Goal: Check status: Check status

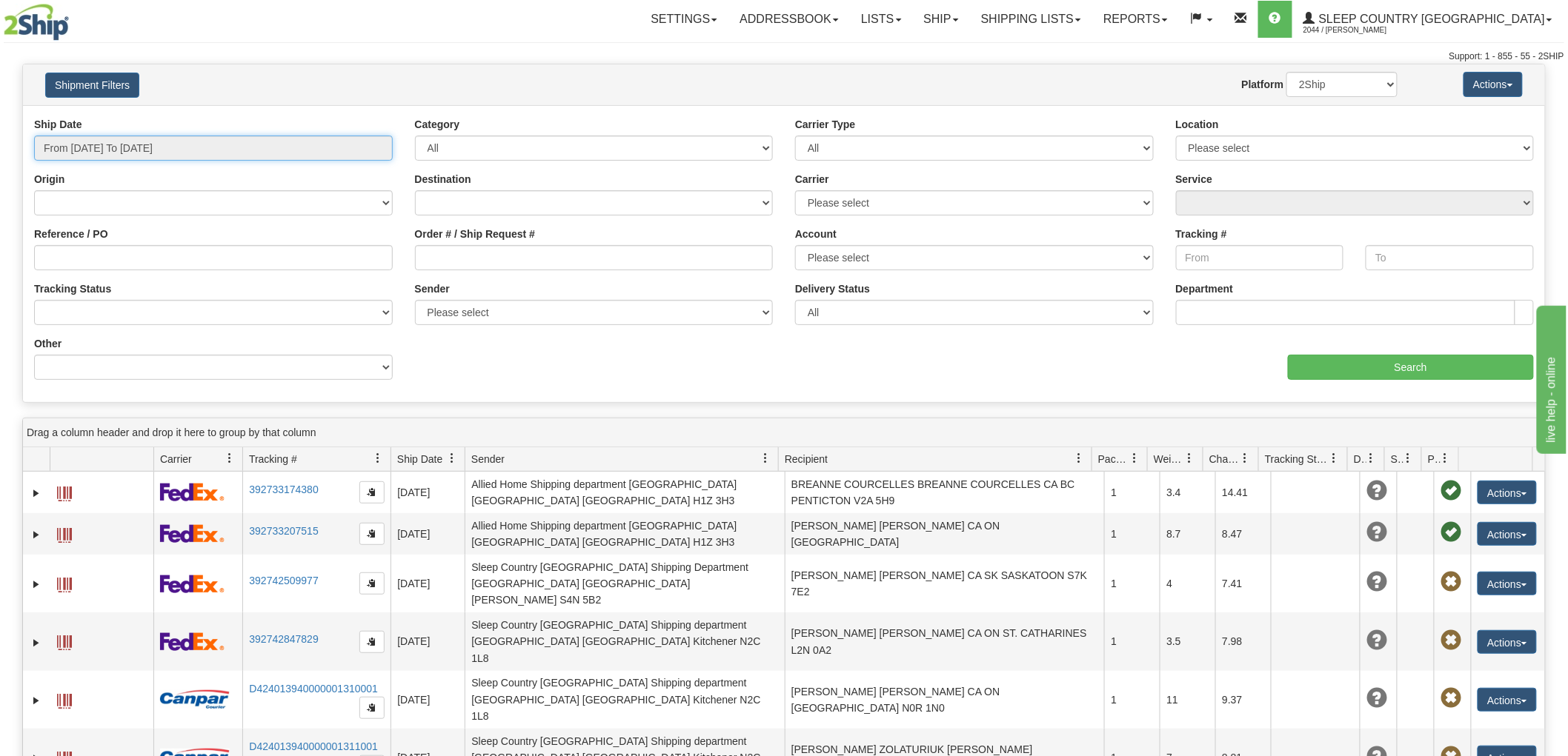
click at [142, 141] on input "From [DATE] To [DATE]" at bounding box center [214, 149] width 359 height 25
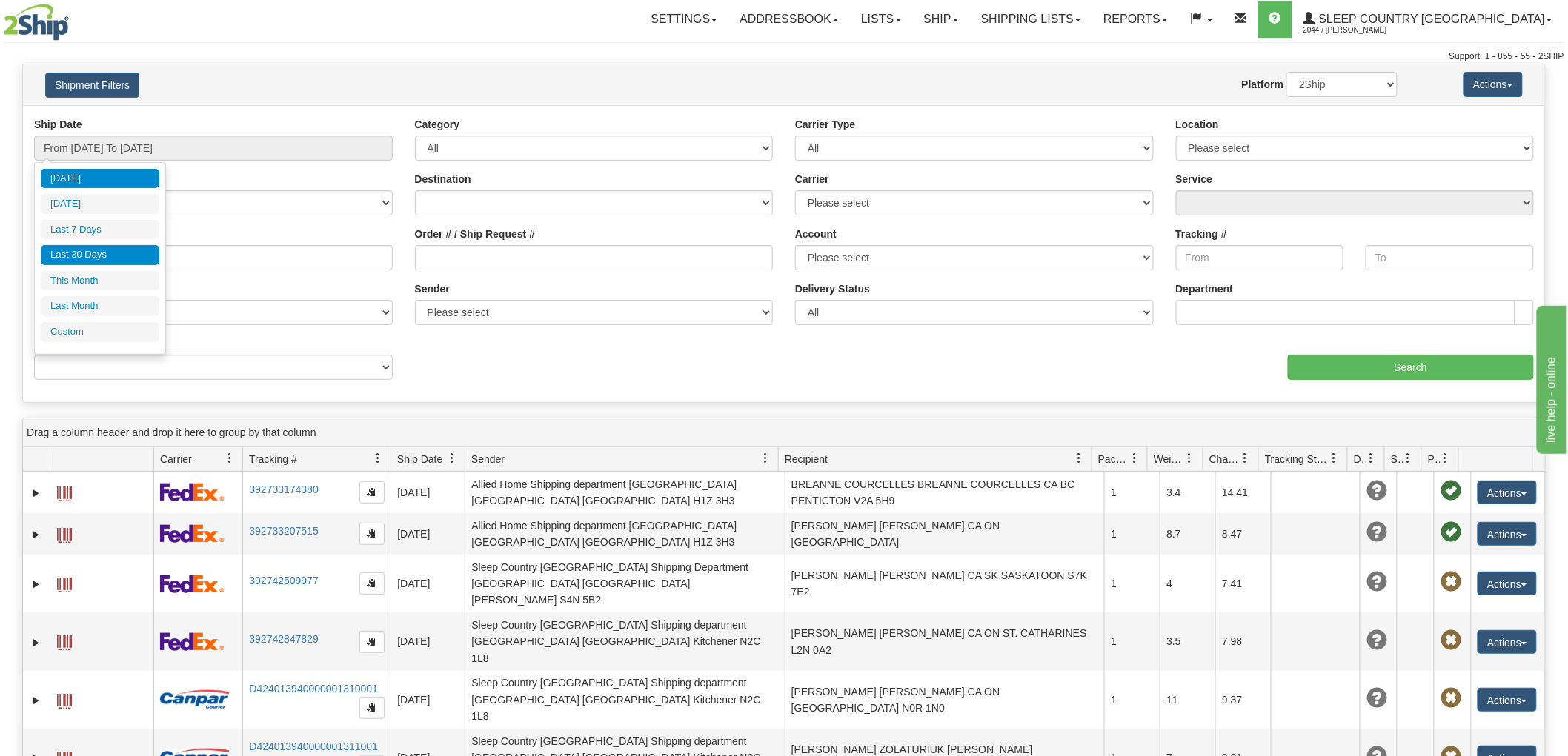
click at [100, 260] on li "Last 30 Days" at bounding box center [100, 256] width 119 height 20
type input "From [DATE] To [DATE]"
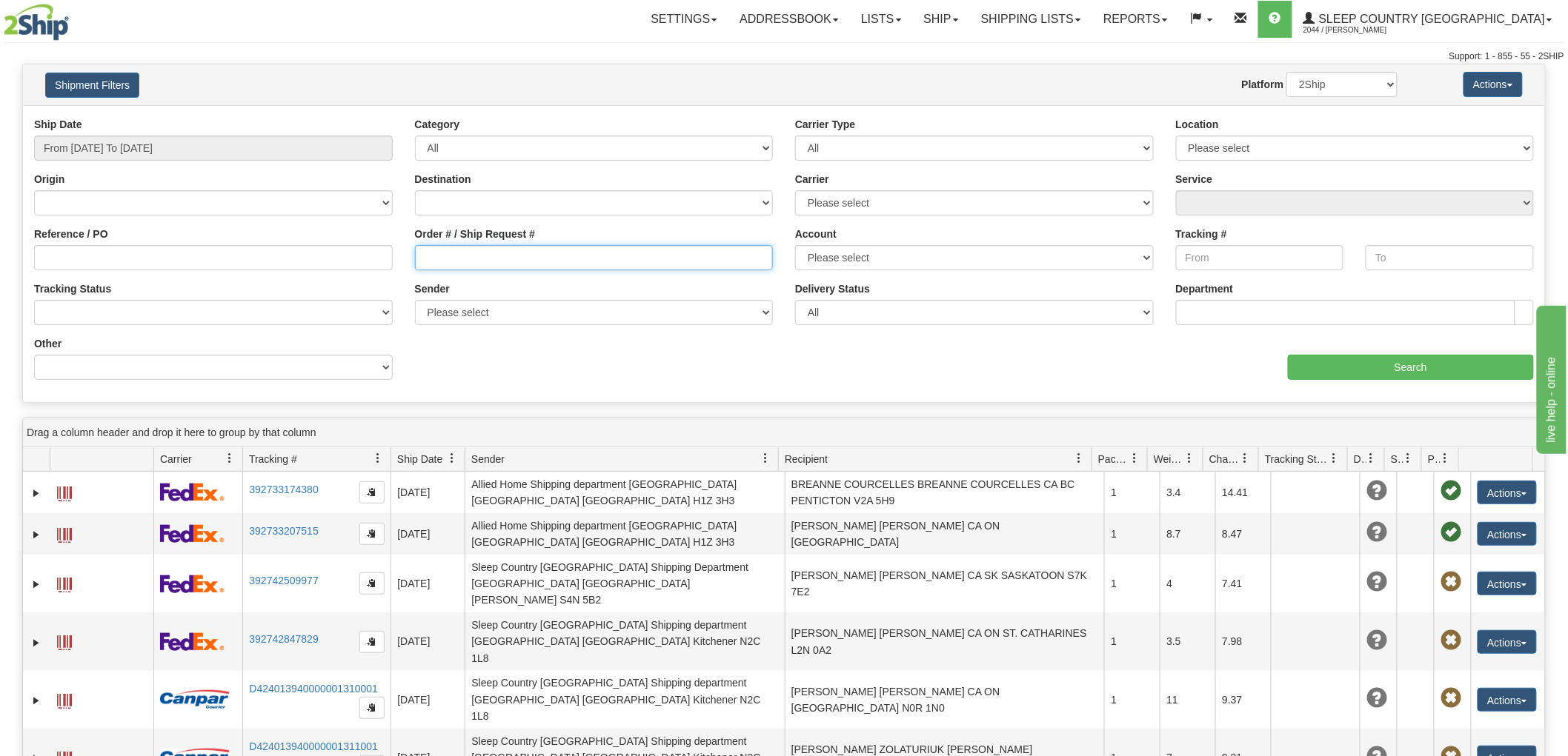
click at [447, 257] on input "Order # / Ship Request #" at bounding box center [595, 258] width 359 height 25
paste input "9008I030349"
type input "9008I030349"
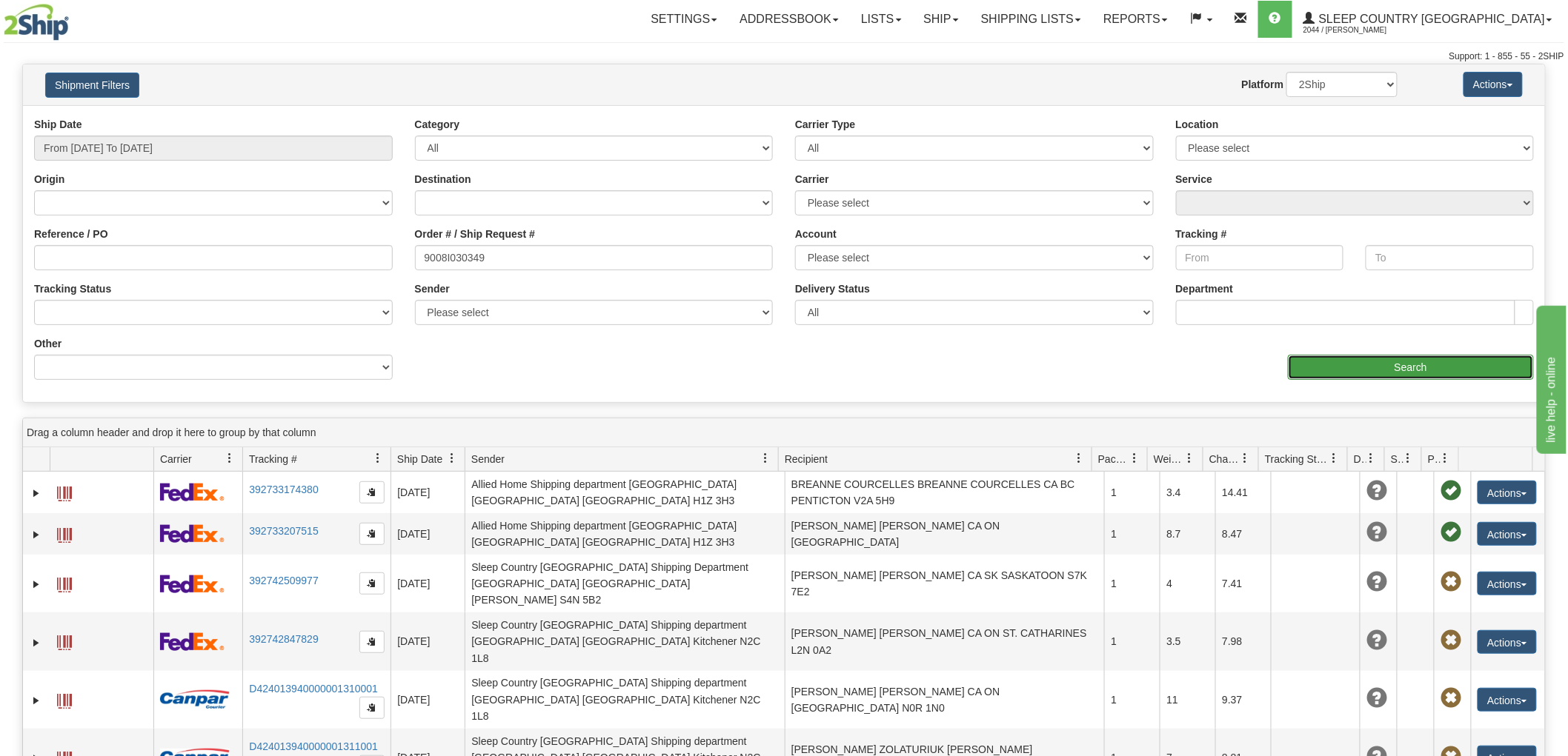
click at [1317, 363] on input "Search" at bounding box center [1410, 367] width 246 height 25
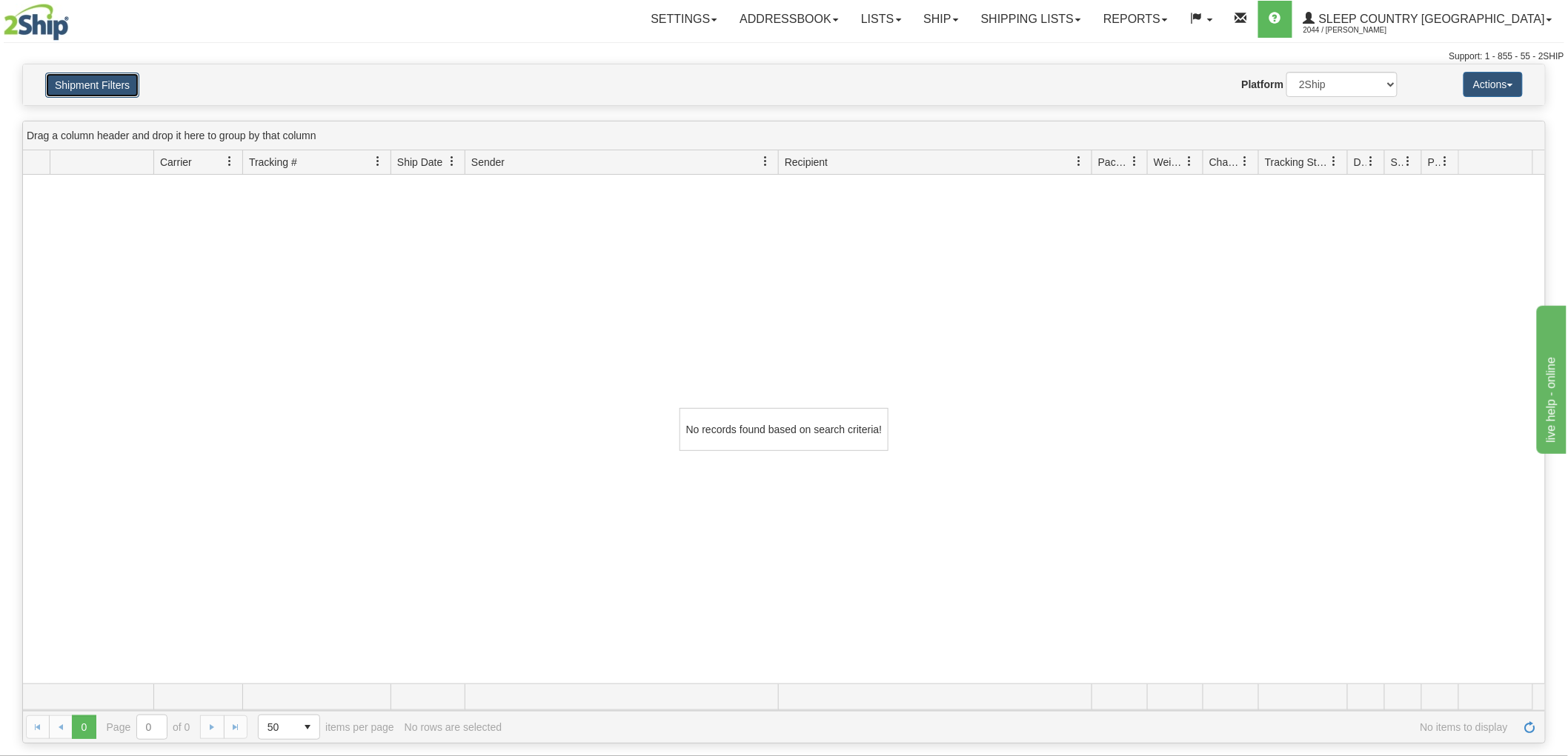
click at [87, 76] on button "Shipment Filters" at bounding box center [93, 85] width 94 height 25
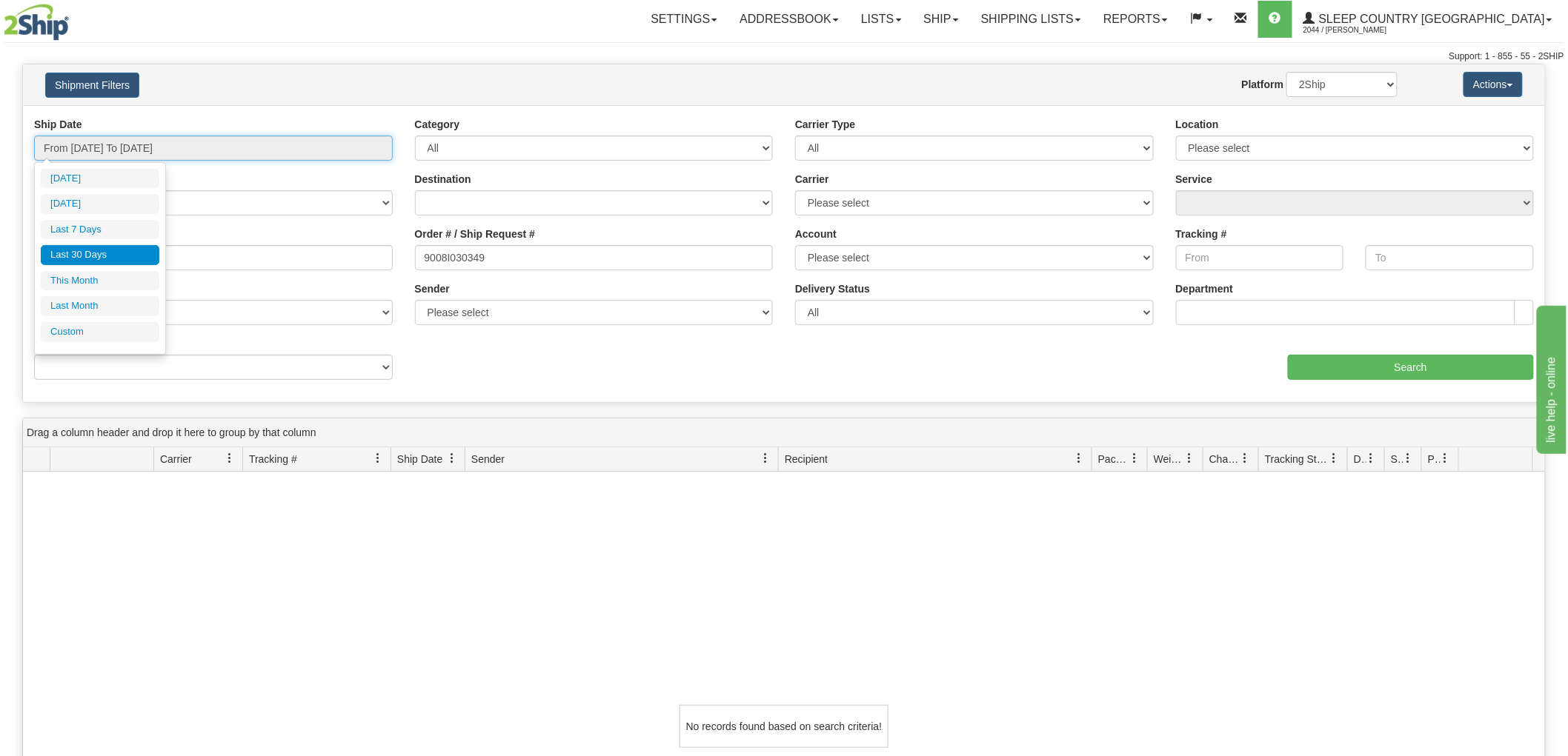
click at [197, 150] on input "From [DATE] To [DATE]" at bounding box center [214, 149] width 359 height 25
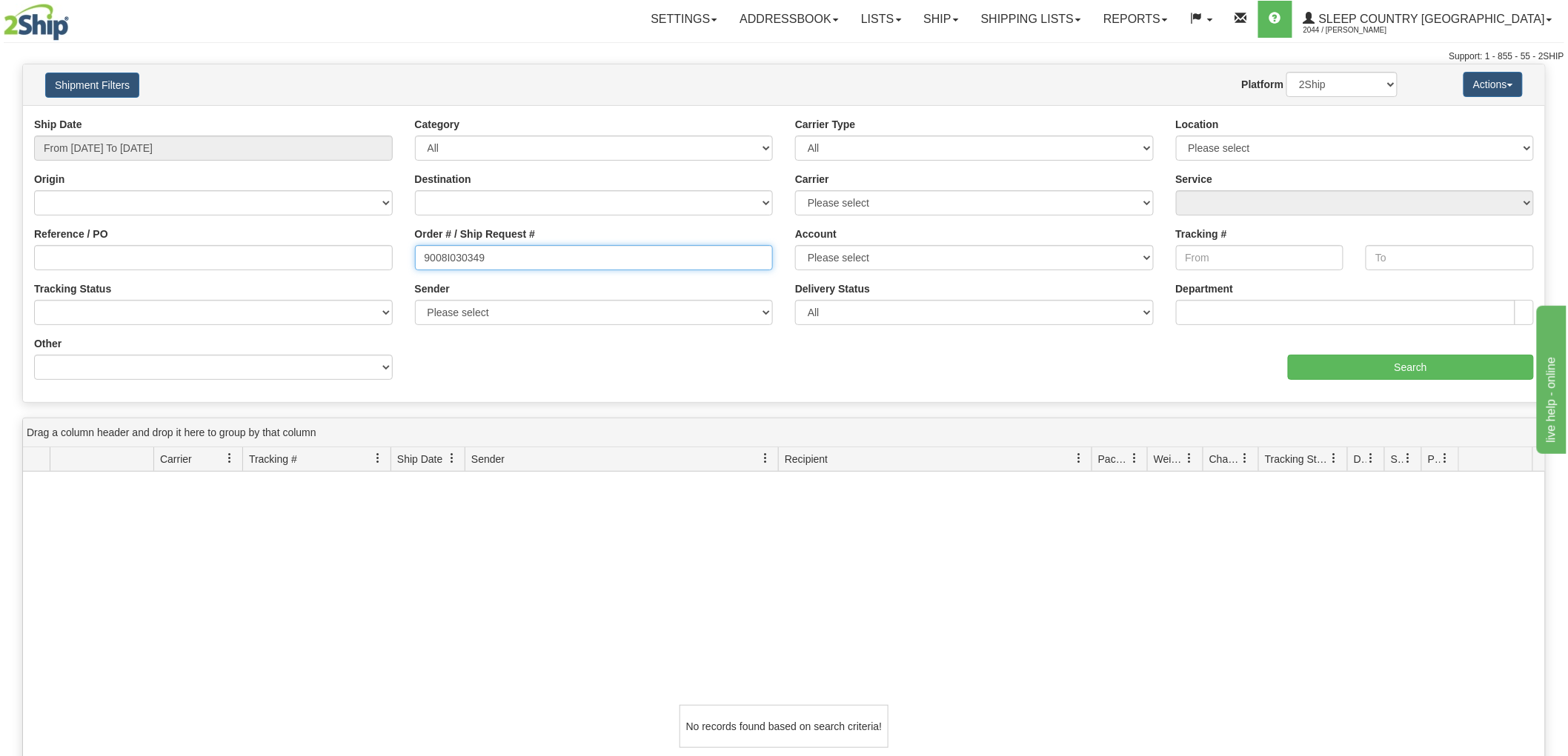
click at [534, 250] on input "9008I030349" at bounding box center [595, 258] width 359 height 25
click at [619, 250] on input "9008I030349" at bounding box center [595, 258] width 359 height 25
